Goal: Task Accomplishment & Management: Complete application form

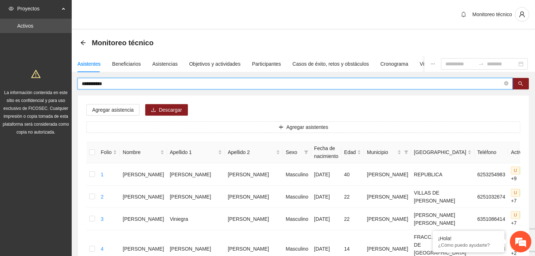
drag, startPoint x: 115, startPoint y: 85, endPoint x: 70, endPoint y: 85, distance: 45.9
type input "**********"
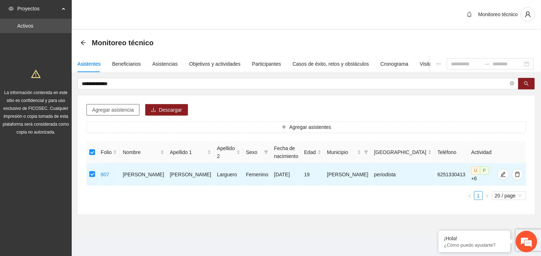
click at [117, 108] on span "Agregar asistencia" at bounding box center [113, 110] width 42 height 8
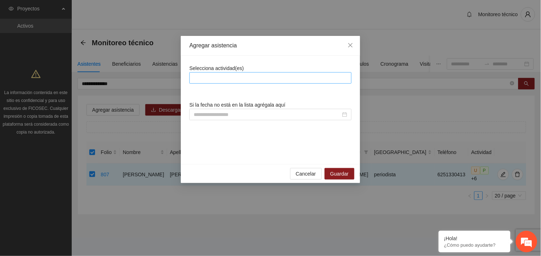
click at [227, 76] on div at bounding box center [270, 77] width 158 height 9
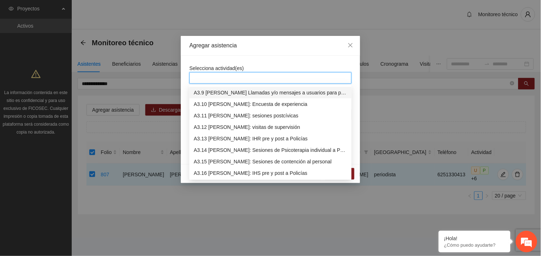
scroll to position [436, 0]
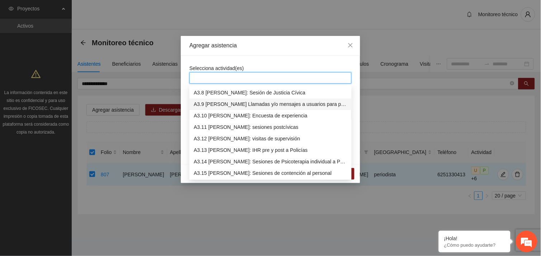
click at [235, 103] on div "A3.9 [PERSON_NAME] Llamadas y/o mensajes a usuarios para programación, seguimie…" at bounding box center [270, 104] width 153 height 8
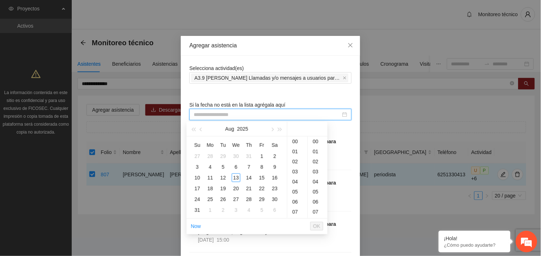
click at [234, 114] on input at bounding box center [267, 114] width 147 height 8
click at [237, 178] on div "13" at bounding box center [236, 177] width 9 height 9
click at [293, 173] on div "10" at bounding box center [297, 174] width 20 height 10
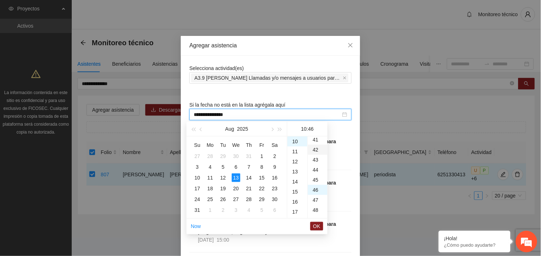
click at [313, 147] on div "42" at bounding box center [318, 149] width 20 height 10
type input "**********"
click at [316, 226] on span "OK" at bounding box center [316, 226] width 7 height 8
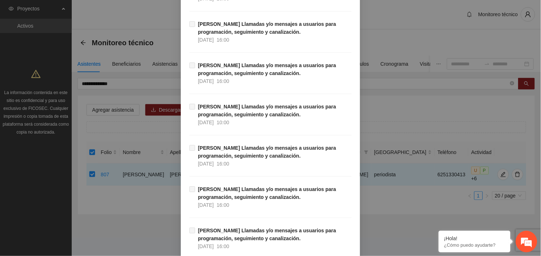
scroll to position [7317, 0]
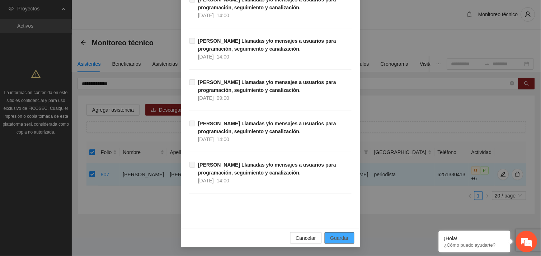
click at [334, 239] on span "Guardar" at bounding box center [339, 238] width 18 height 8
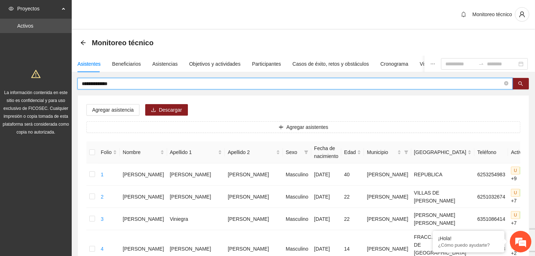
drag, startPoint x: 124, startPoint y: 80, endPoint x: 69, endPoint y: 84, distance: 55.0
type input "**********"
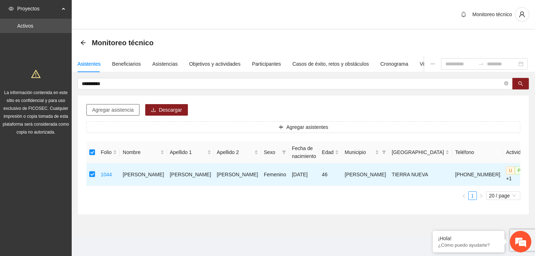
click at [117, 106] on span "Agregar asistencia" at bounding box center [113, 110] width 42 height 8
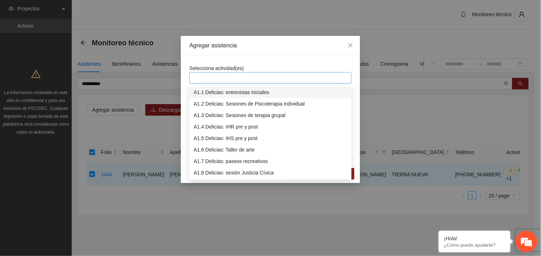
click at [221, 75] on div at bounding box center [270, 77] width 158 height 9
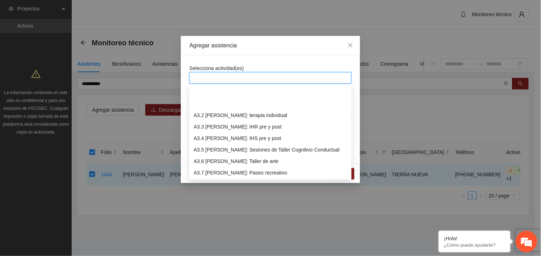
scroll to position [378, 0]
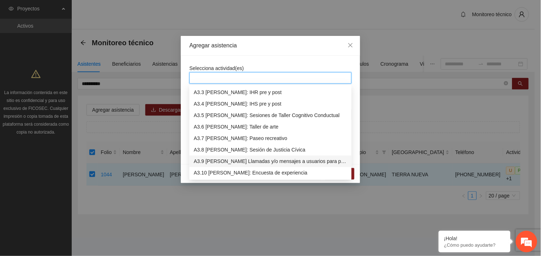
click at [224, 162] on div "A3.9 [PERSON_NAME] Llamadas y/o mensajes a usuarios para programación, seguimie…" at bounding box center [270, 161] width 153 height 8
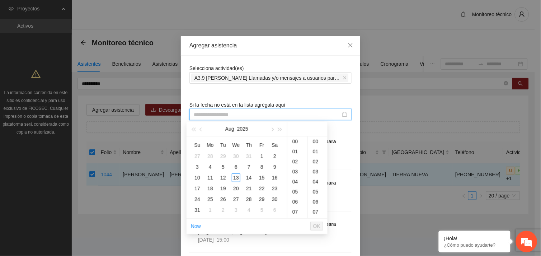
click at [237, 113] on input at bounding box center [267, 114] width 147 height 8
click at [236, 180] on div "13" at bounding box center [236, 177] width 9 height 9
click at [316, 138] on div "49" at bounding box center [318, 139] width 20 height 10
type input "**********"
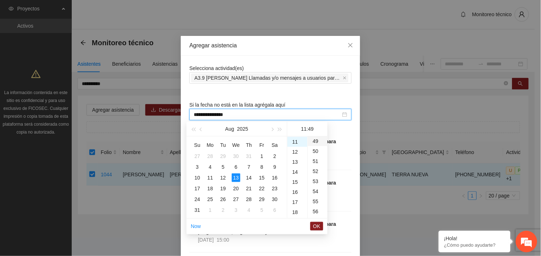
scroll to position [491, 0]
click at [318, 223] on span "OK" at bounding box center [316, 226] width 7 height 8
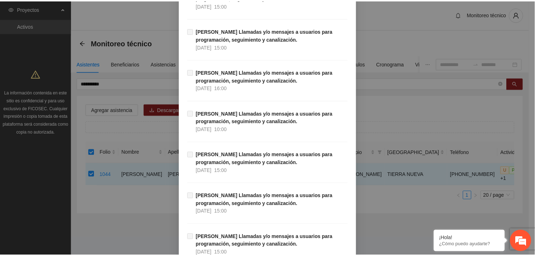
scroll to position [7317, 0]
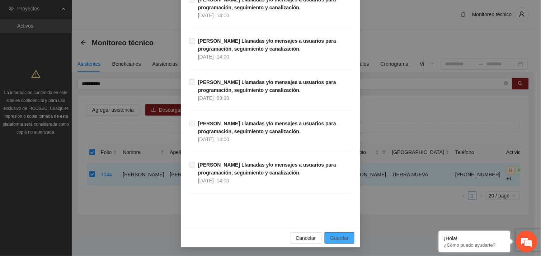
click at [341, 235] on span "Guardar" at bounding box center [339, 238] width 18 height 8
